Goal: Information Seeking & Learning: Learn about a topic

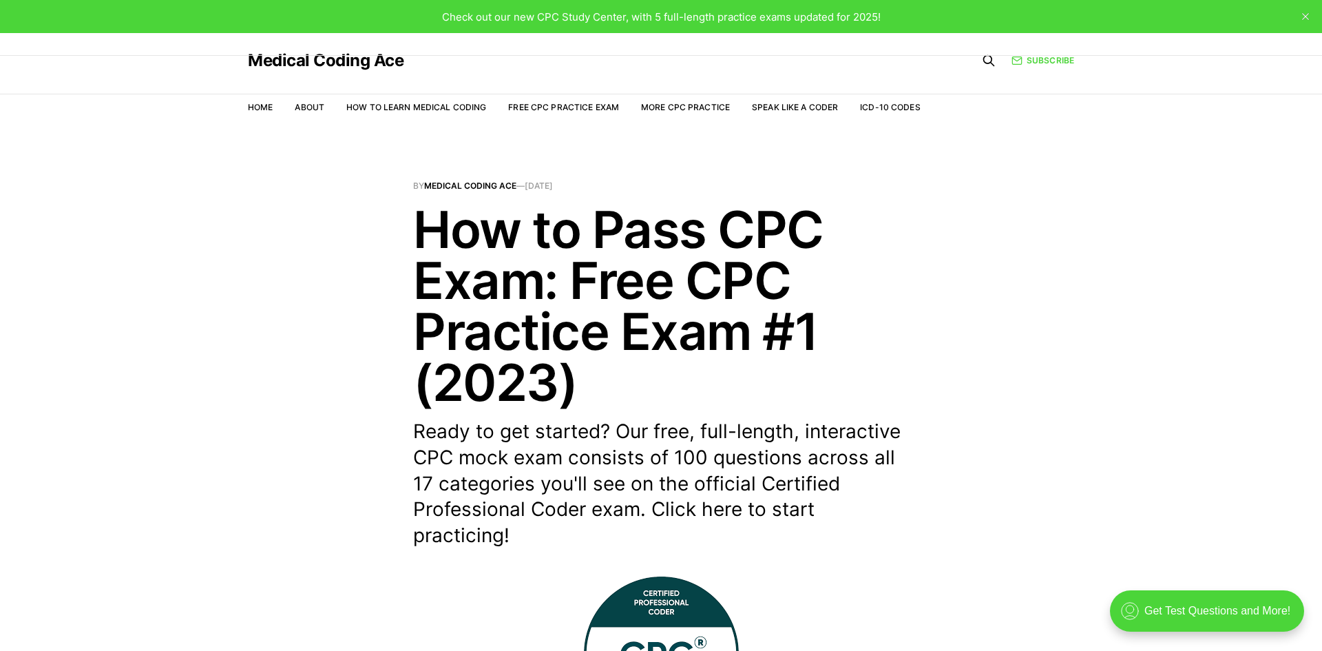
click at [566, 244] on h1 "How to Pass CPC Exam: Free CPC Practice Exam #1 (2023)" at bounding box center [661, 306] width 496 height 204
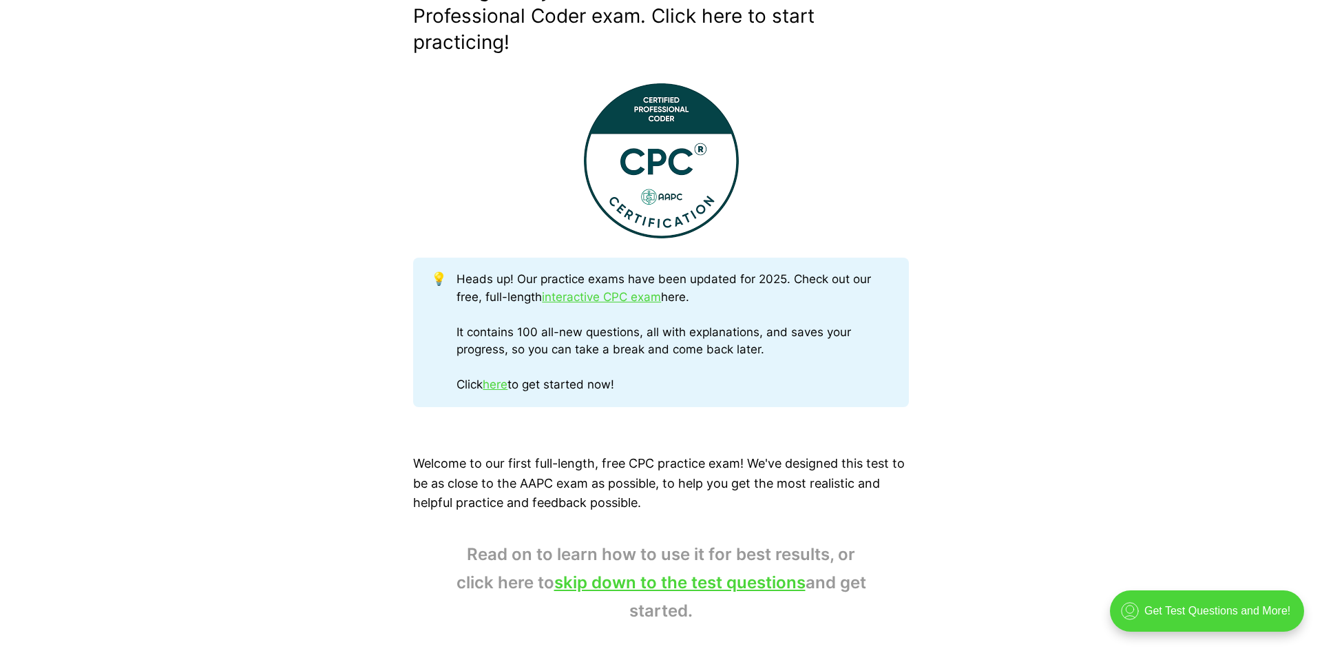
scroll to position [496, 0]
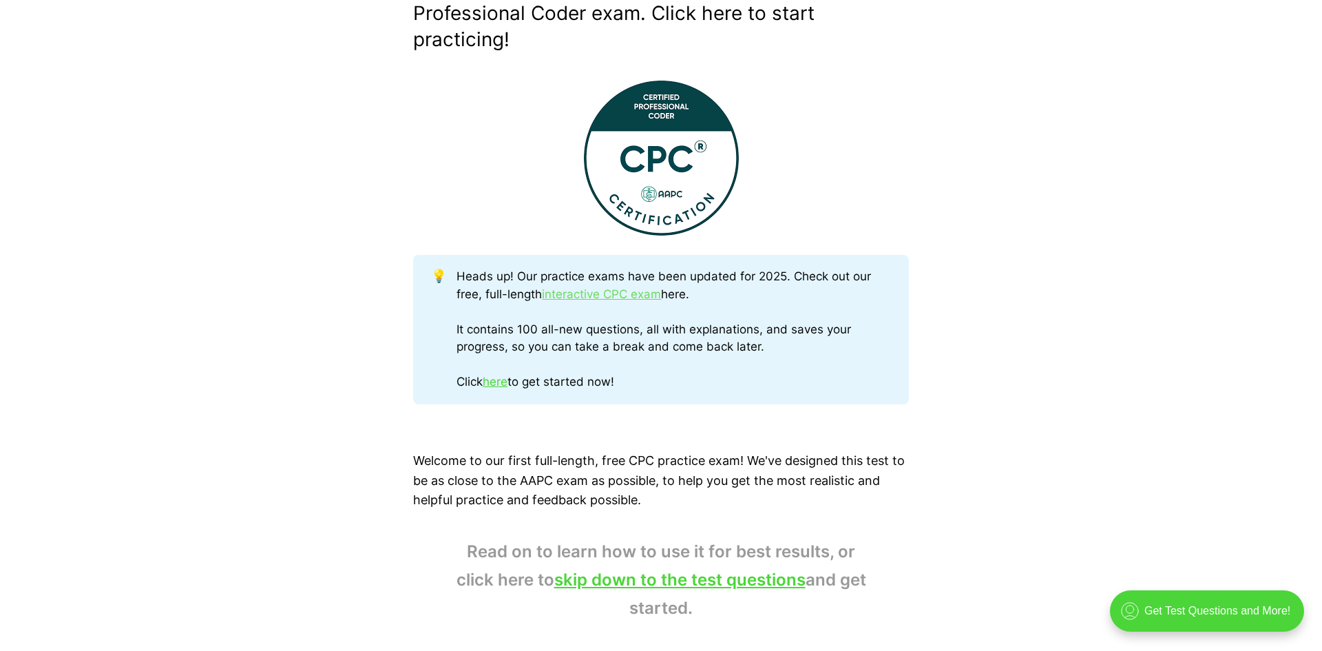
click at [625, 300] on link "interactive CPC exam" at bounding box center [601, 294] width 119 height 14
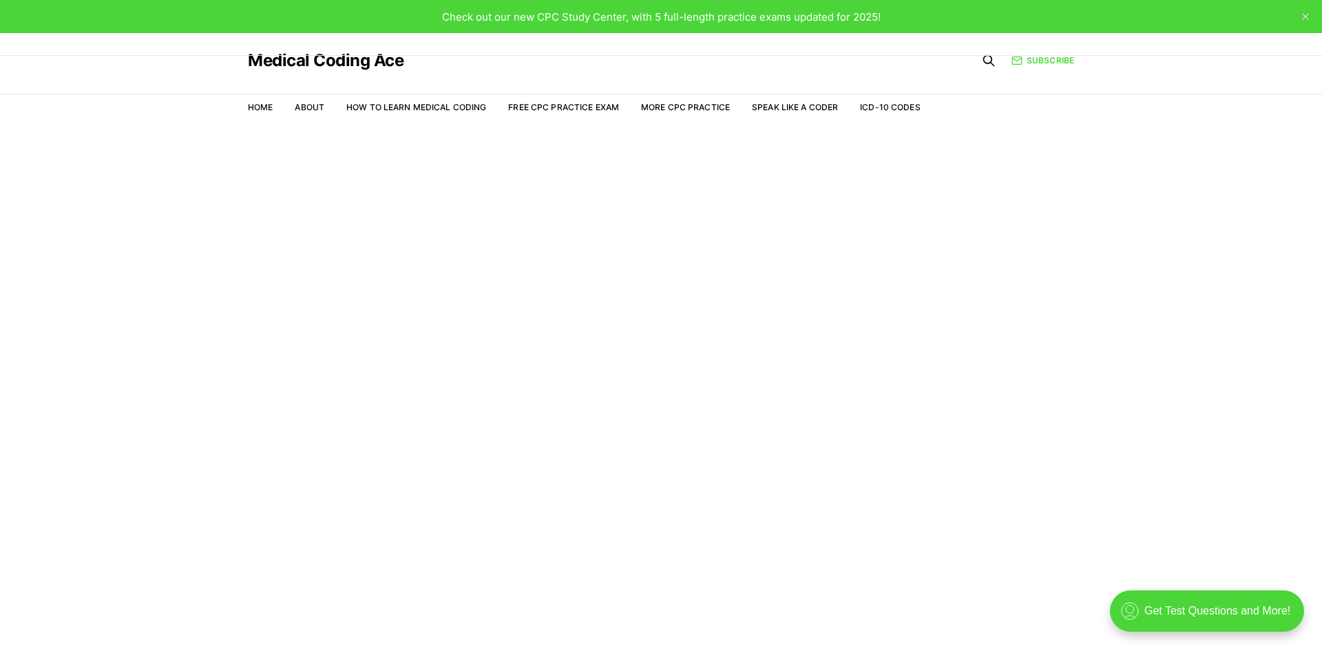
click at [741, 213] on main "Welcome to the Study Center - Student Plan" at bounding box center [661, 405] width 1322 height 557
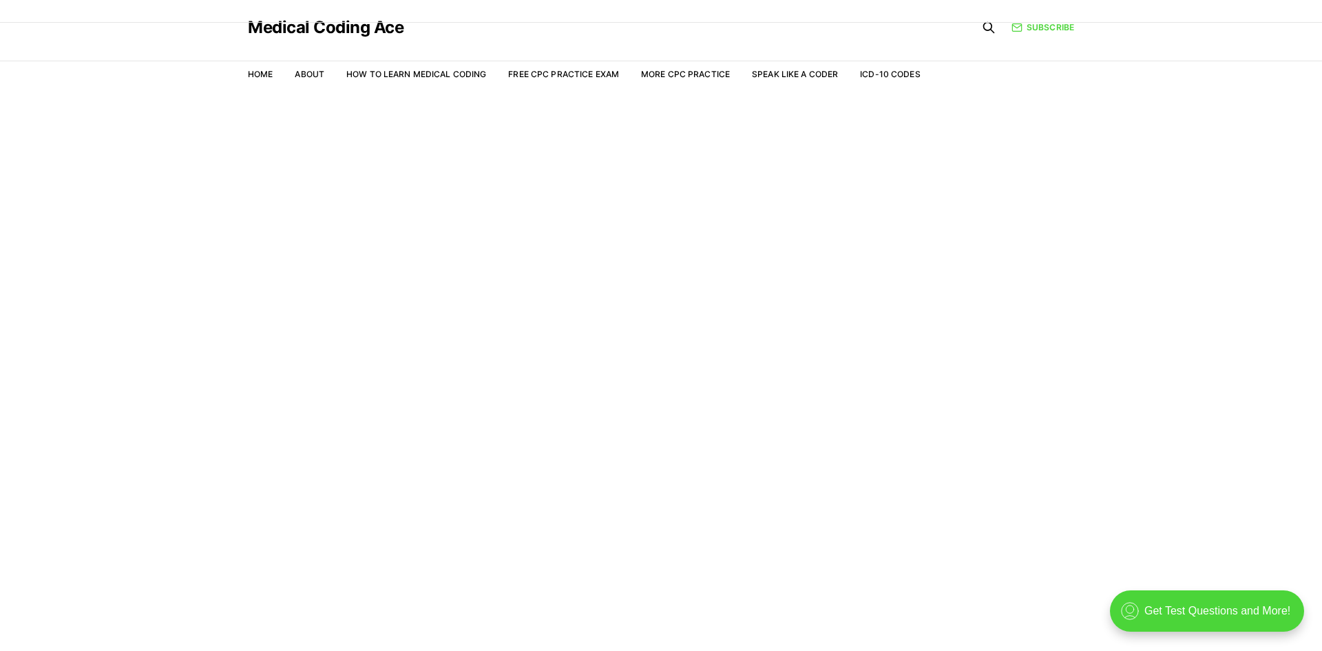
scroll to position [6, 0]
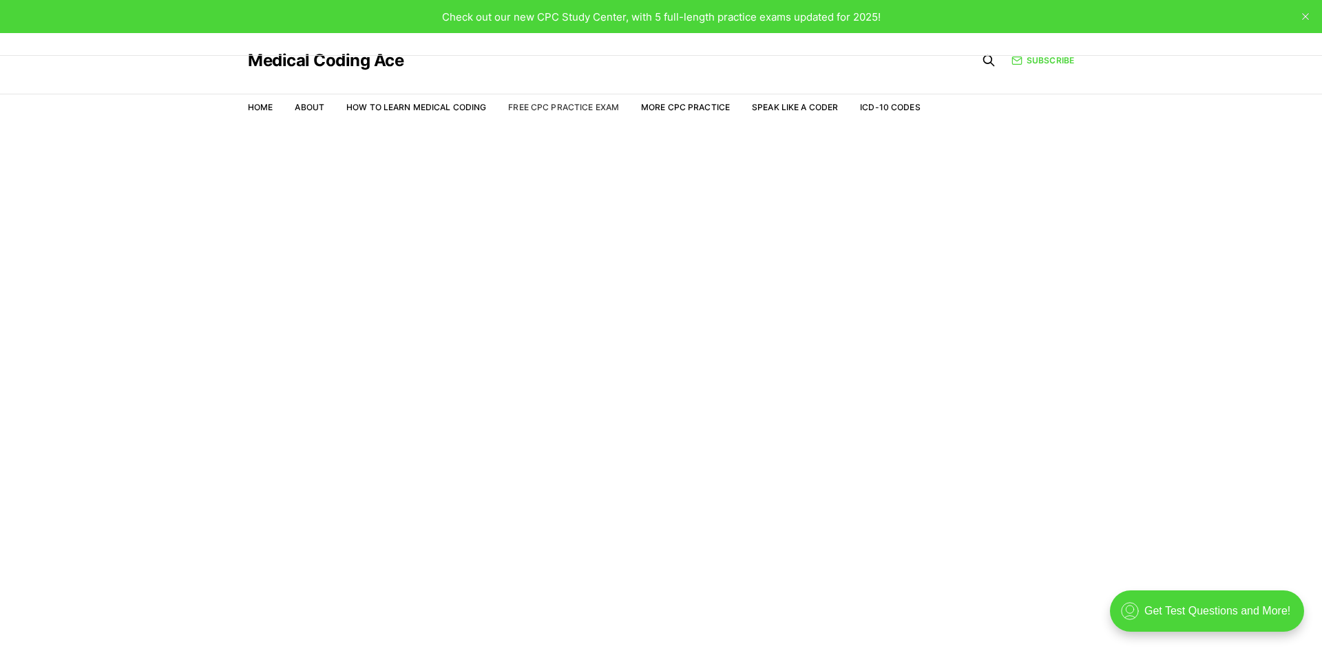
click at [560, 111] on link "Free CPC Practice Exam" at bounding box center [563, 107] width 111 height 10
click at [561, 109] on link "Free CPC Practice Exam" at bounding box center [563, 107] width 111 height 10
